Goal: Task Accomplishment & Management: Use online tool/utility

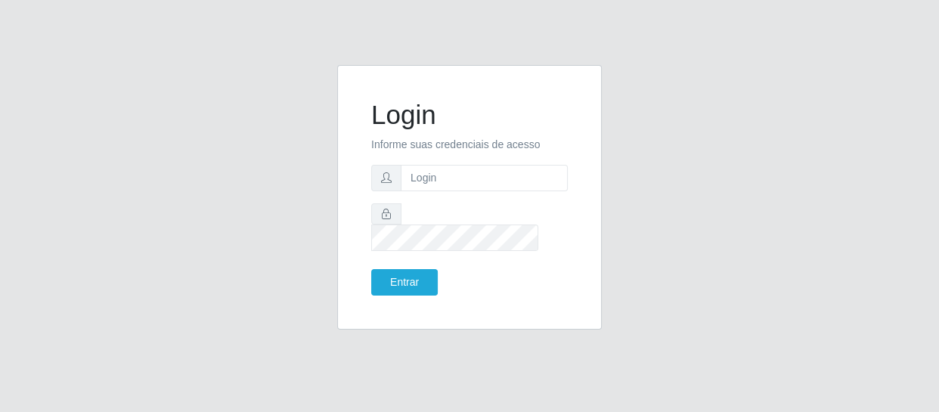
type input "[EMAIL_ADDRESS][DOMAIN_NAME]"
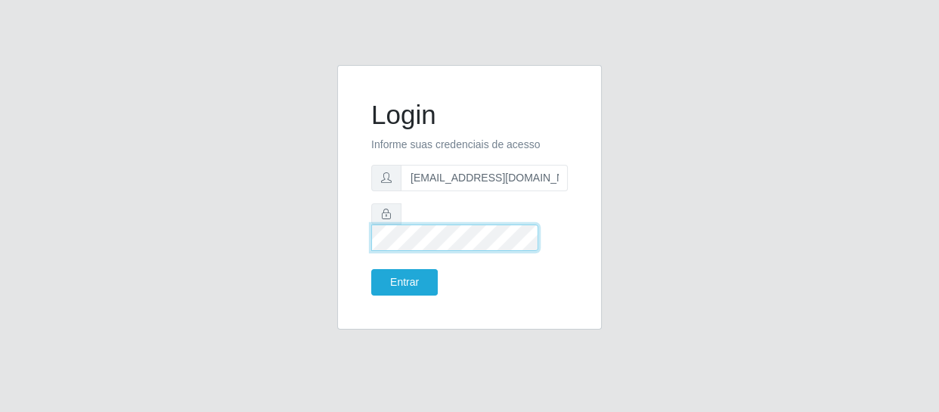
click at [371, 269] on button "Entrar" at bounding box center [404, 282] width 67 height 26
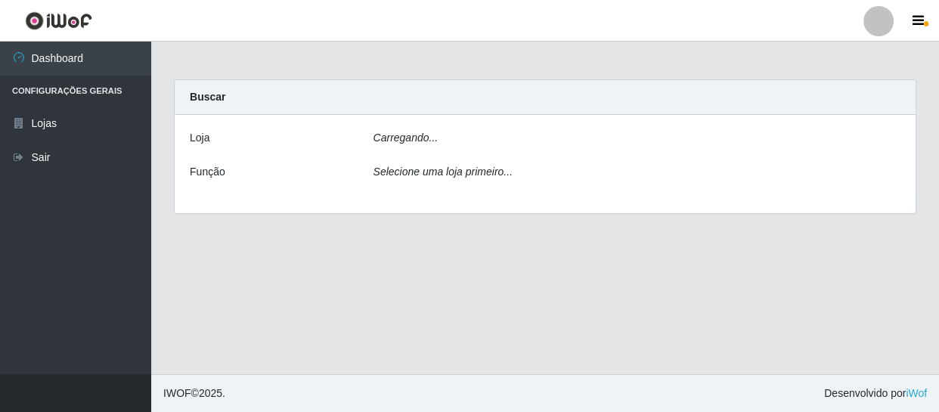
drag, startPoint x: 401, startPoint y: 256, endPoint x: 399, endPoint y: 264, distance: 8.6
click at [401, 257] on main "Carregando... Buscar [PERSON_NAME]... Função Selecione uma loja primeiro..." at bounding box center [545, 208] width 788 height 333
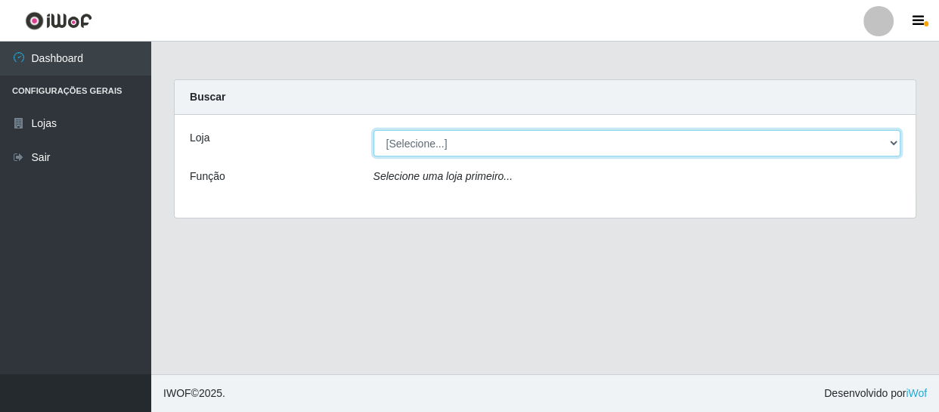
click at [424, 144] on select "[Selecione...] SuperFácil Atacado - São Gonçalo do Amarante" at bounding box center [637, 143] width 528 height 26
select select "408"
click at [373, 130] on select "[Selecione...] SuperFácil Atacado - São Gonçalo do Amarante" at bounding box center [637, 143] width 528 height 26
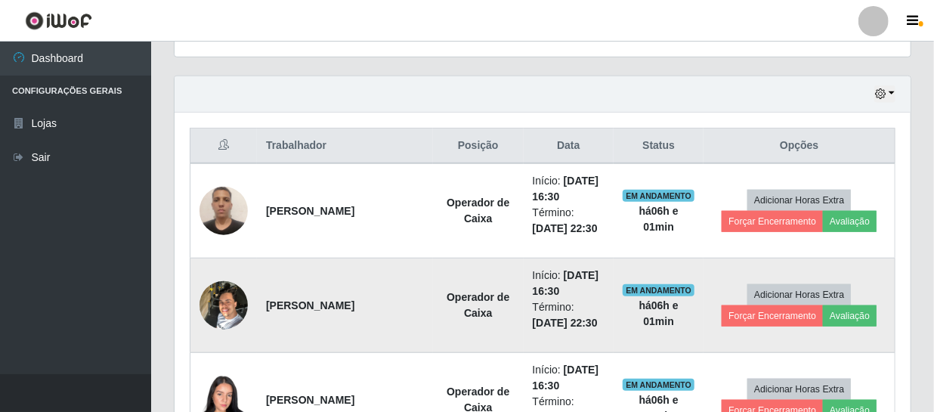
scroll to position [550, 0]
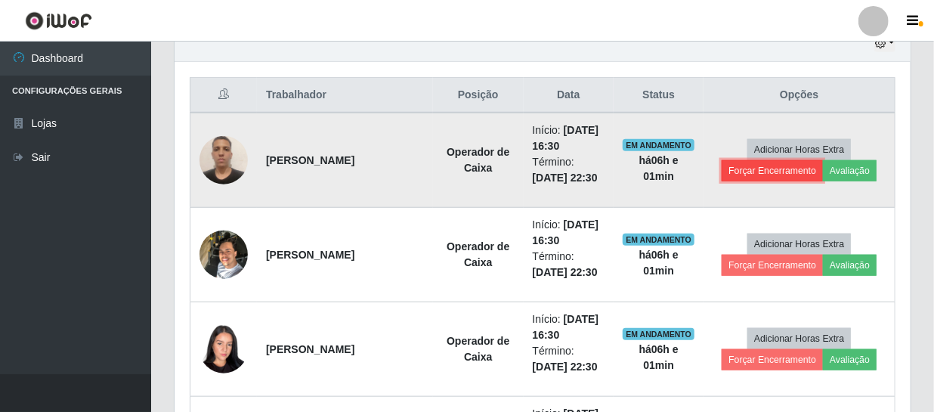
click at [761, 176] on button "Forçar Encerramento" at bounding box center [772, 170] width 101 height 21
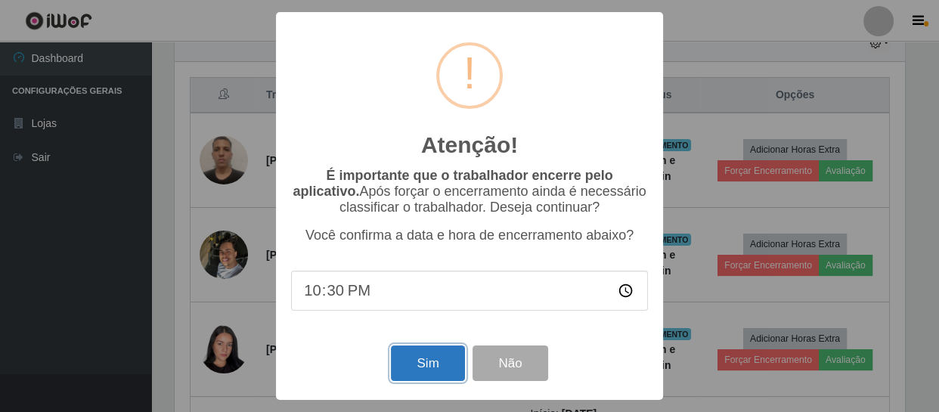
click at [429, 367] on button "Sim" at bounding box center [427, 363] width 73 height 36
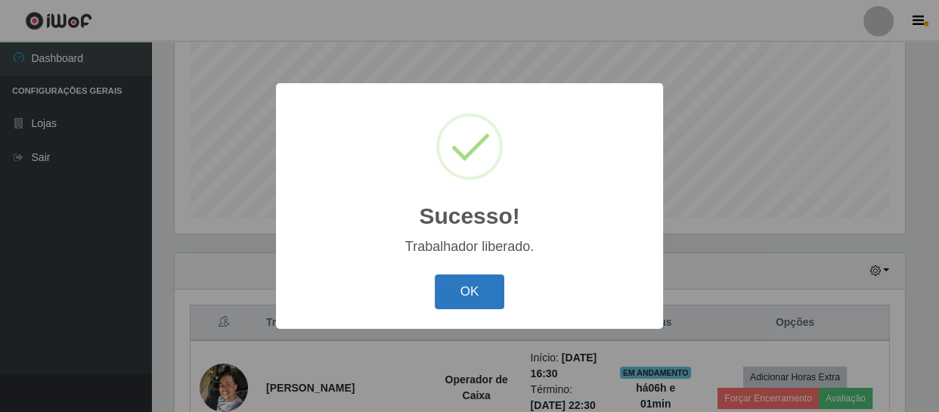
click at [471, 278] on button "OK" at bounding box center [470, 292] width 70 height 36
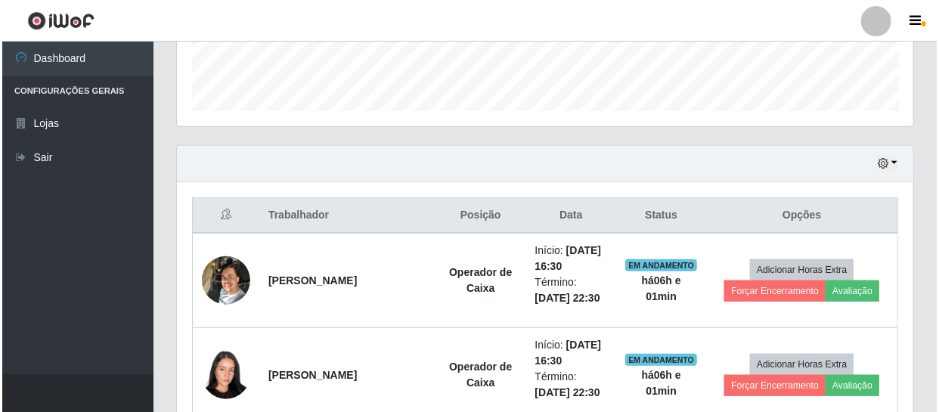
scroll to position [597, 0]
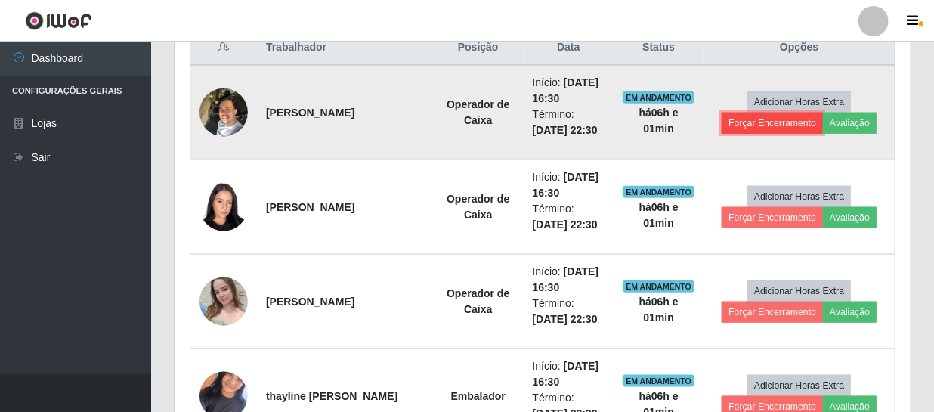
click at [749, 123] on button "Forçar Encerramento" at bounding box center [772, 123] width 101 height 21
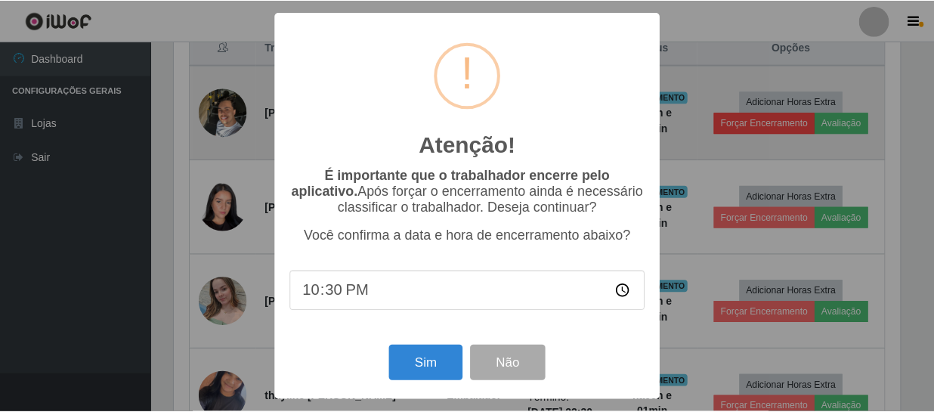
scroll to position [314, 729]
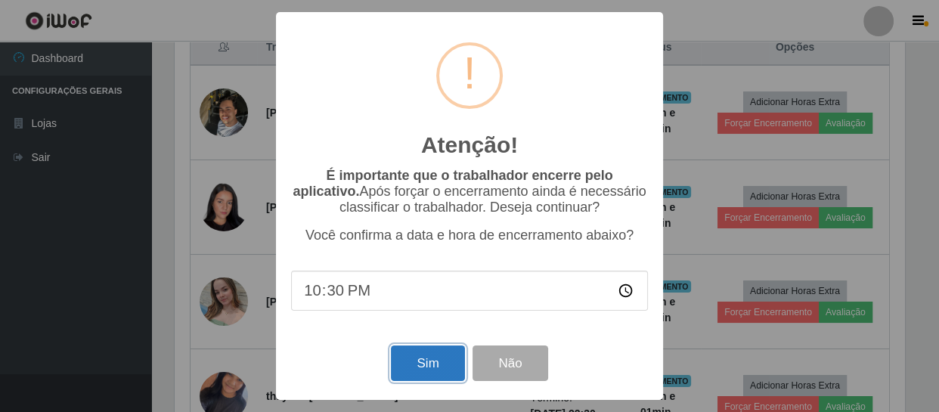
click at [441, 365] on button "Sim" at bounding box center [427, 363] width 73 height 36
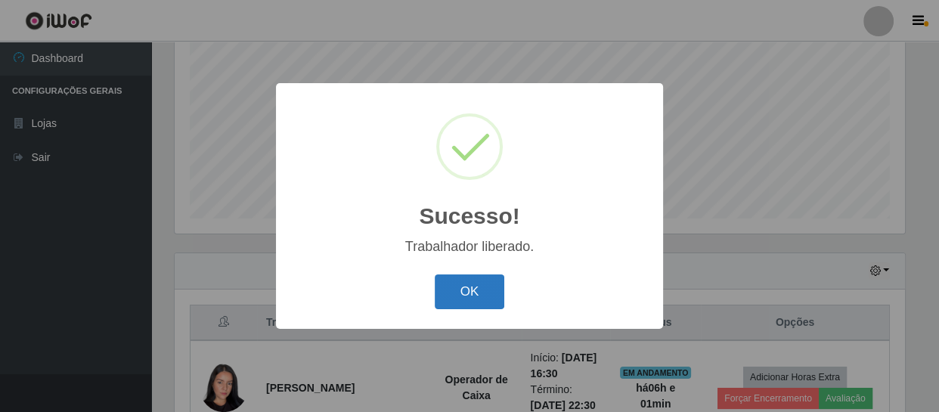
click at [483, 293] on button "OK" at bounding box center [470, 292] width 70 height 36
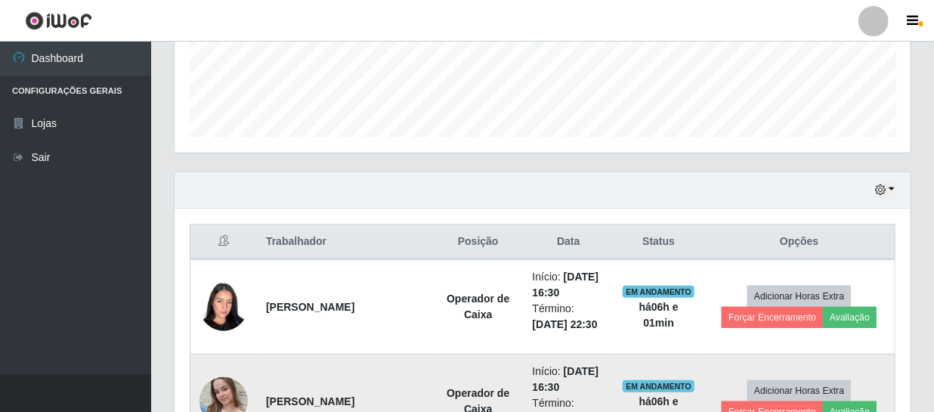
scroll to position [528, 0]
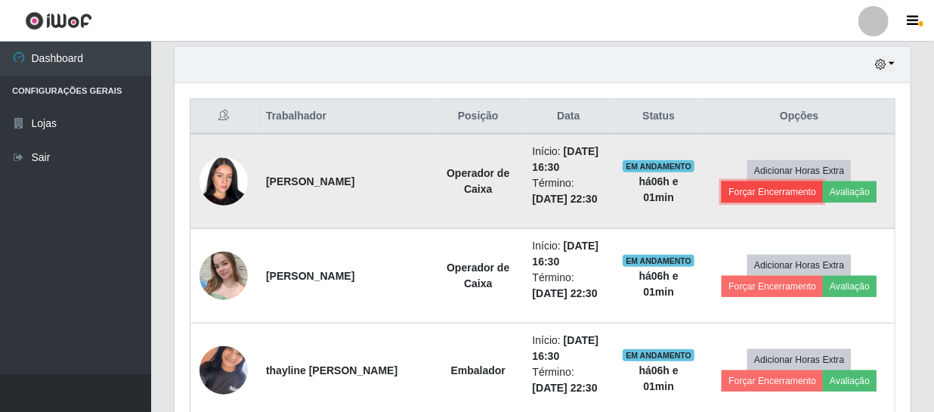
click at [771, 188] on button "Forçar Encerramento" at bounding box center [772, 191] width 101 height 21
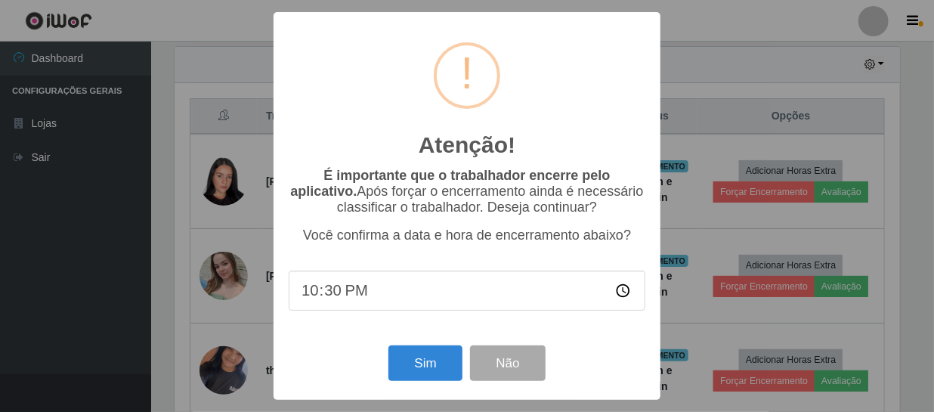
scroll to position [314, 729]
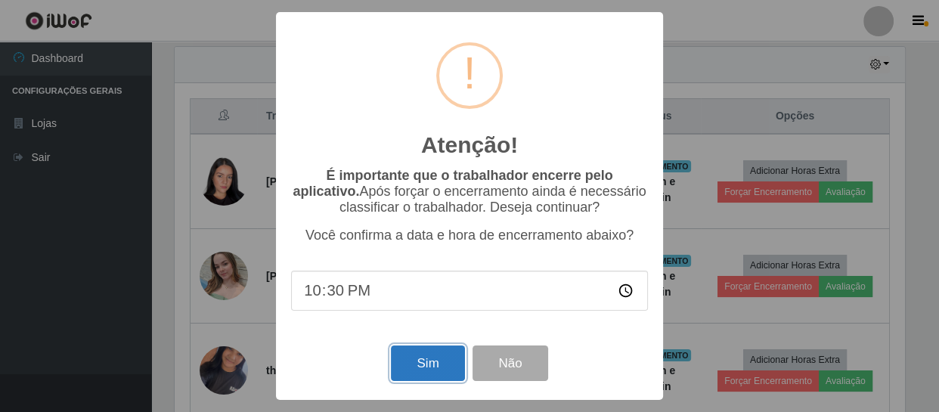
click at [444, 368] on button "Sim" at bounding box center [427, 363] width 73 height 36
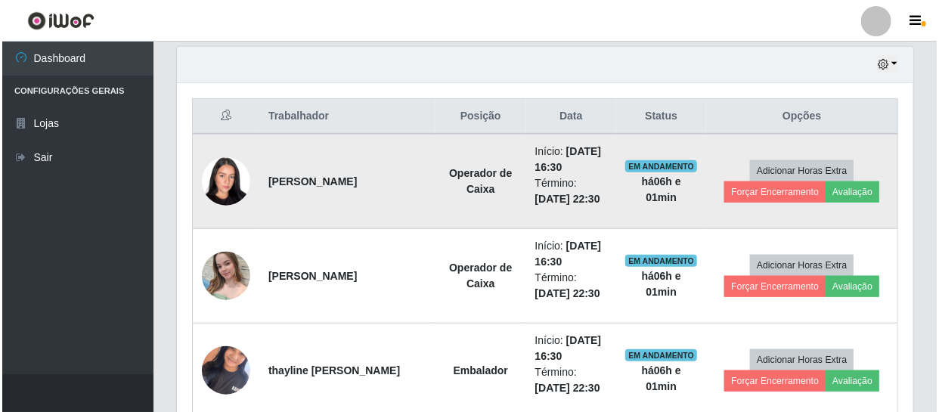
scroll to position [0, 0]
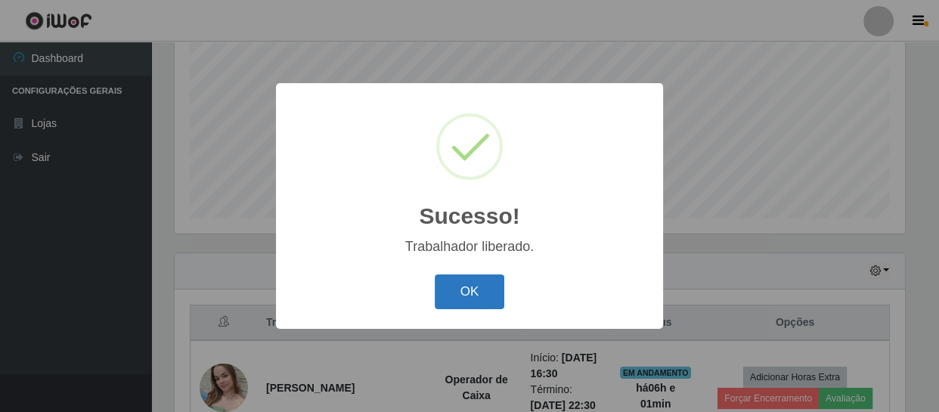
click at [480, 274] on button "OK" at bounding box center [470, 292] width 70 height 36
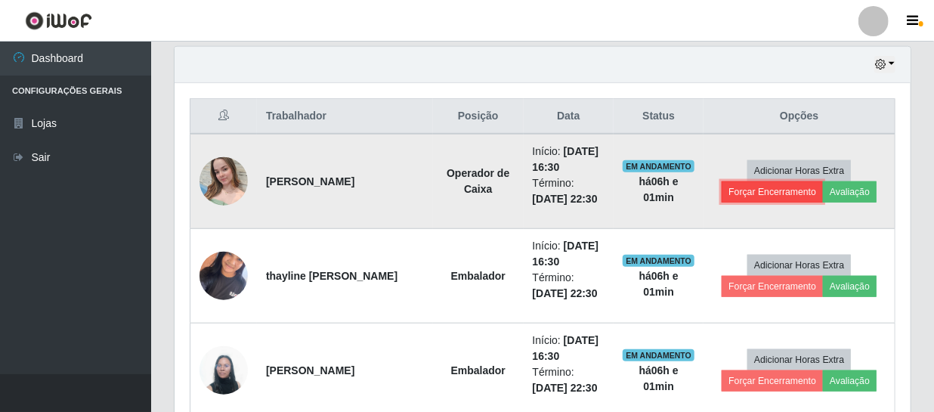
click at [772, 190] on button "Forçar Encerramento" at bounding box center [772, 191] width 101 height 21
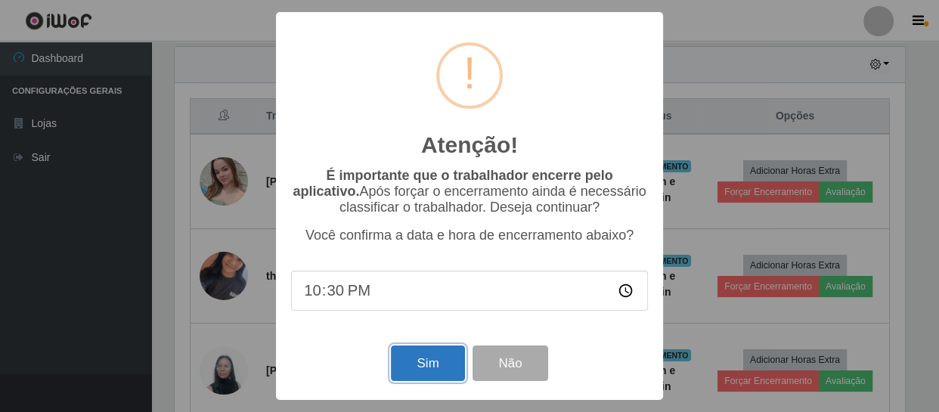
click at [423, 355] on button "Sim" at bounding box center [427, 363] width 73 height 36
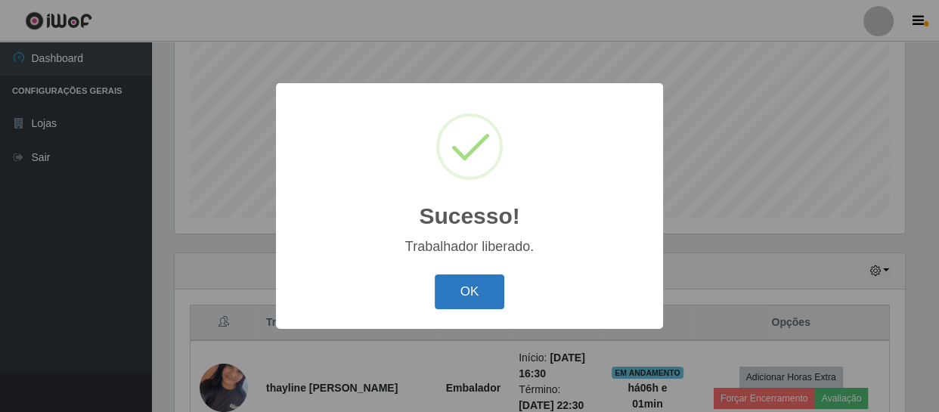
click at [496, 289] on button "OK" at bounding box center [470, 292] width 70 height 36
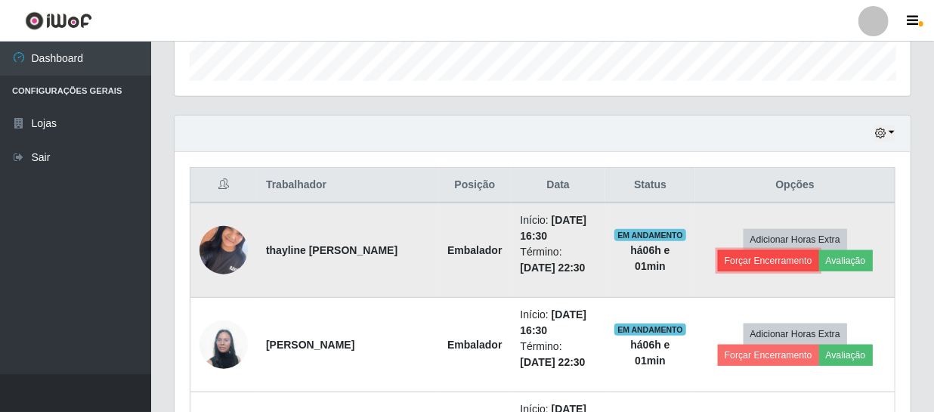
click at [740, 256] on button "Forçar Encerramento" at bounding box center [768, 260] width 101 height 21
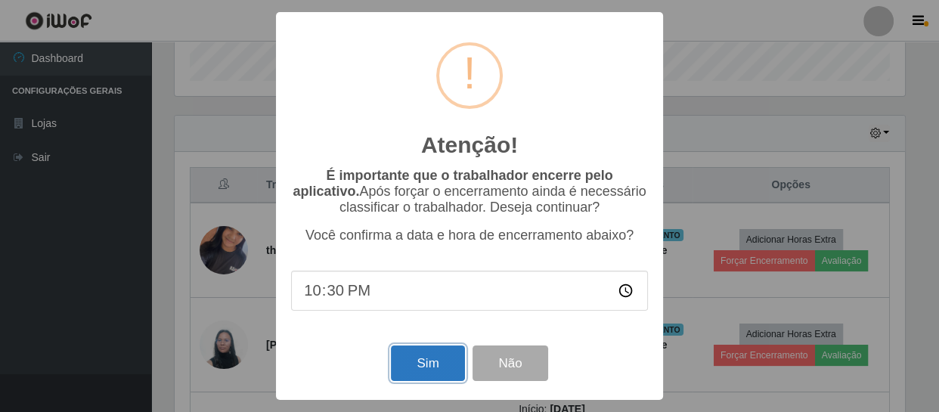
click at [444, 360] on button "Sim" at bounding box center [427, 363] width 73 height 36
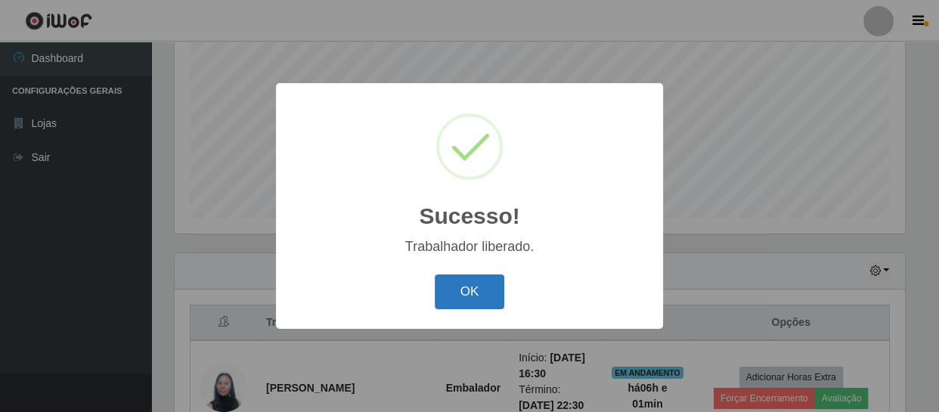
click at [472, 295] on button "OK" at bounding box center [470, 292] width 70 height 36
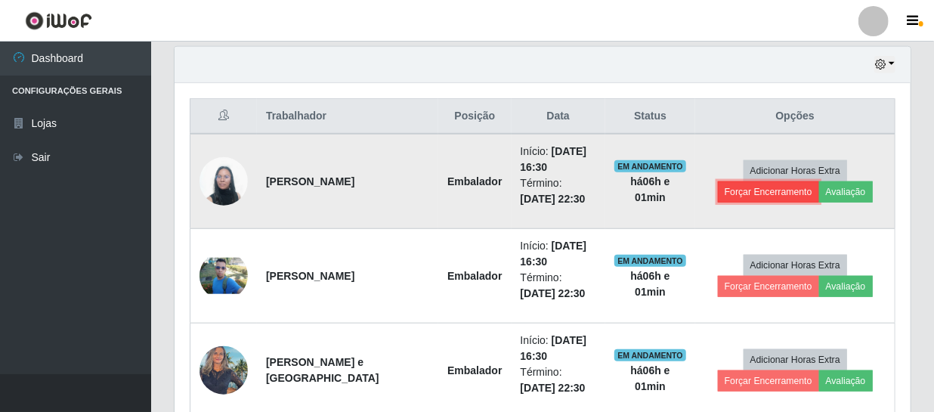
click at [751, 194] on button "Forçar Encerramento" at bounding box center [768, 191] width 101 height 21
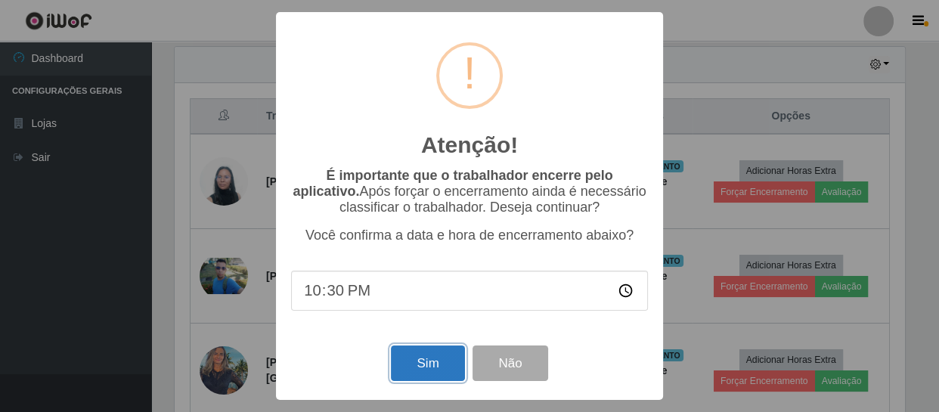
click at [438, 364] on button "Sim" at bounding box center [427, 363] width 73 height 36
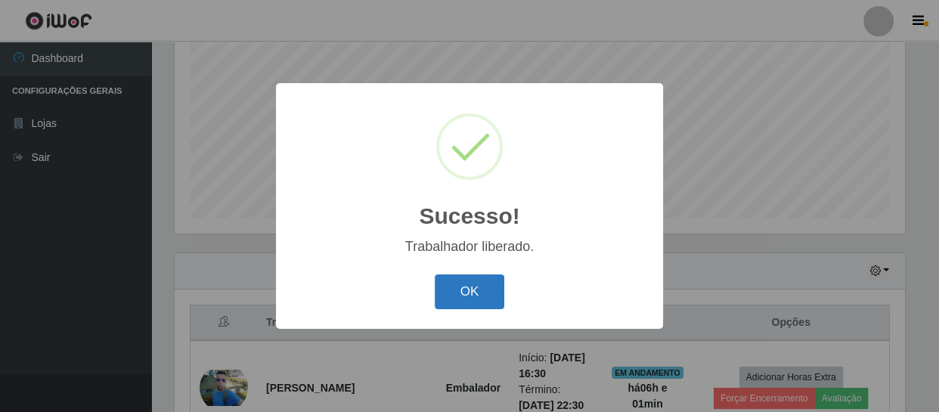
click at [472, 296] on button "OK" at bounding box center [470, 292] width 70 height 36
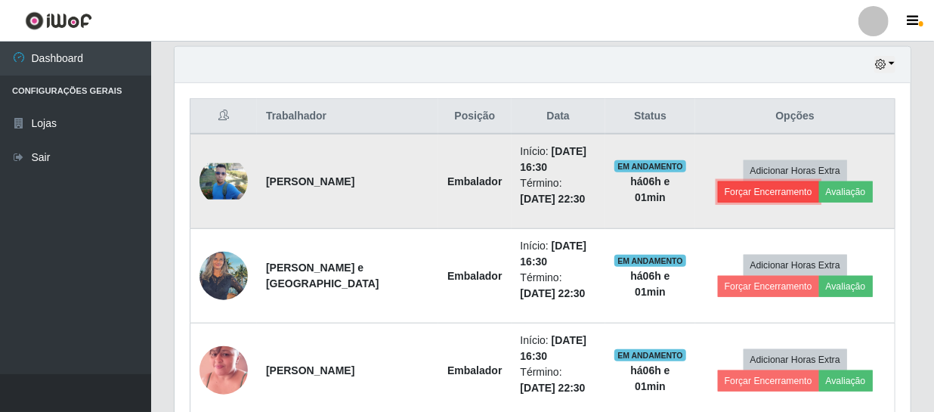
click at [762, 189] on button "Forçar Encerramento" at bounding box center [768, 191] width 101 height 21
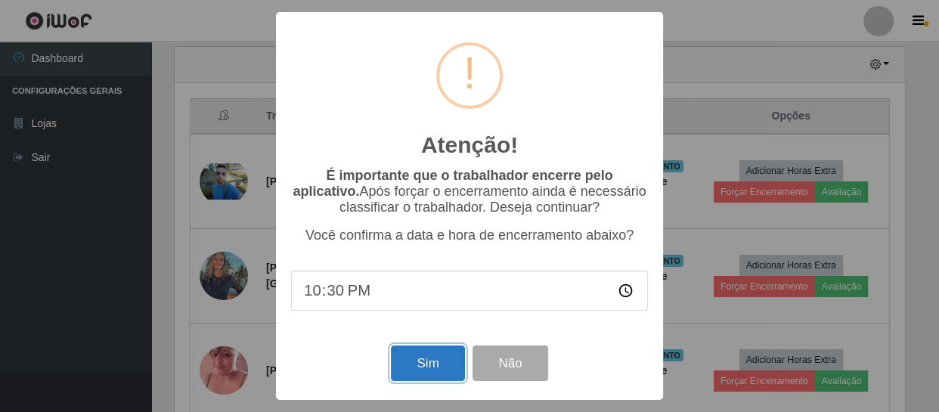
click at [418, 355] on button "Sim" at bounding box center [427, 363] width 73 height 36
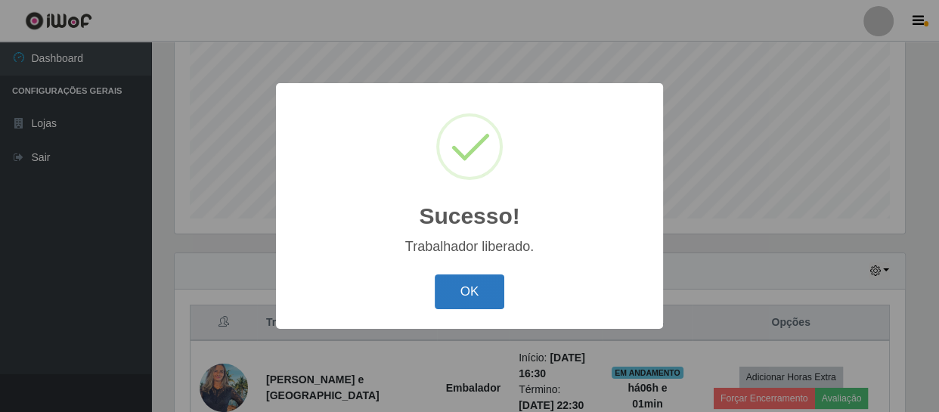
click at [503, 299] on div "OK Cancel" at bounding box center [469, 291] width 357 height 43
click at [496, 298] on button "OK" at bounding box center [470, 292] width 70 height 36
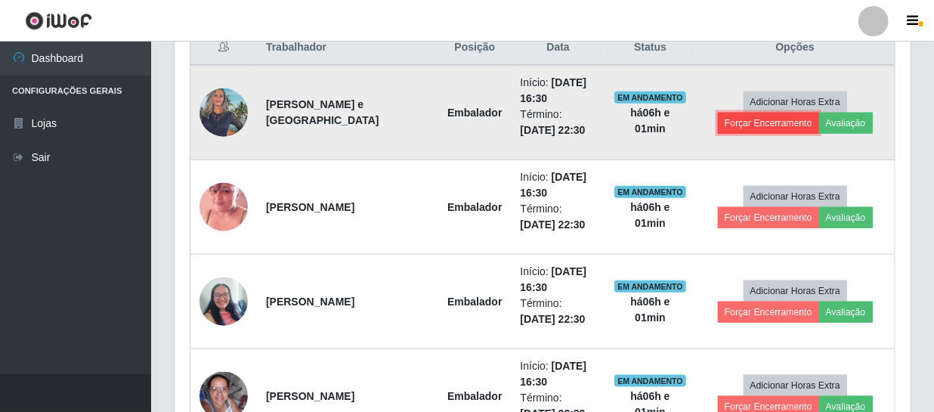
click at [752, 128] on button "Forçar Encerramento" at bounding box center [768, 123] width 101 height 21
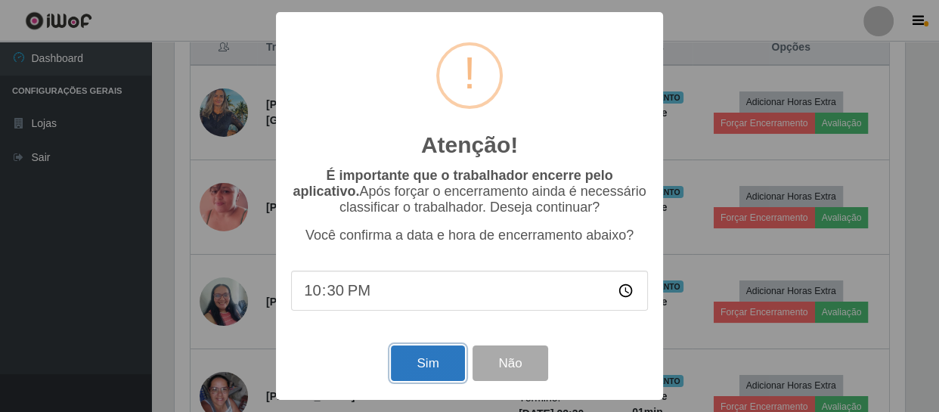
click at [444, 363] on button "Sim" at bounding box center [427, 363] width 73 height 36
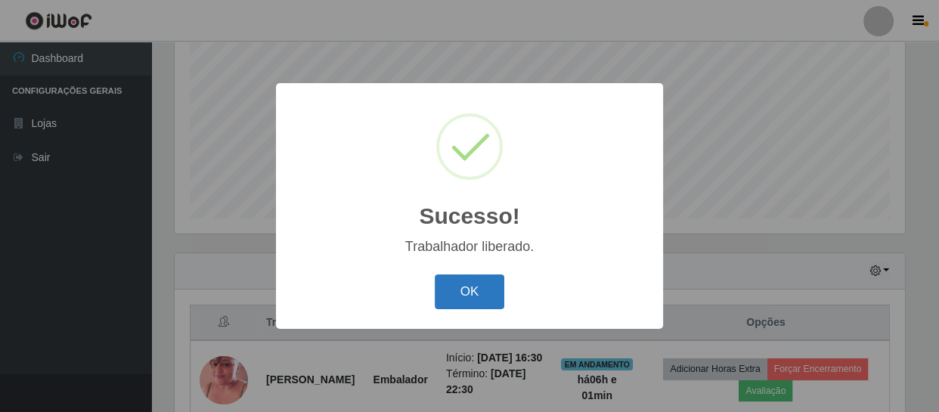
click at [473, 308] on button "OK" at bounding box center [470, 292] width 70 height 36
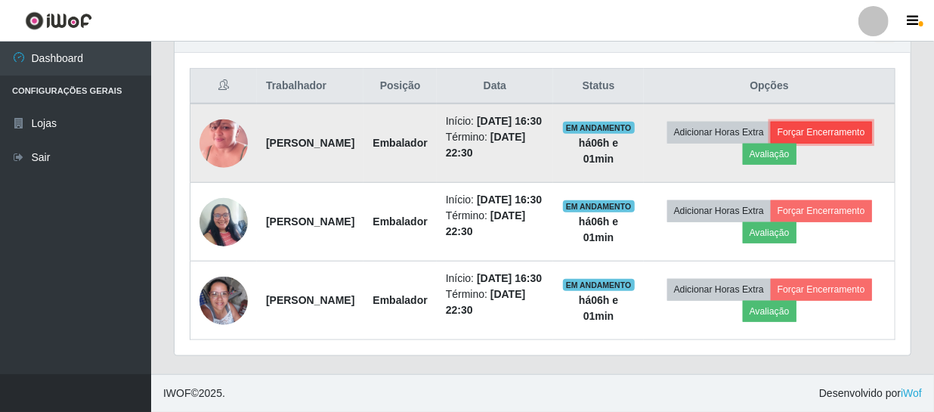
click at [771, 122] on button "Forçar Encerramento" at bounding box center [821, 132] width 101 height 21
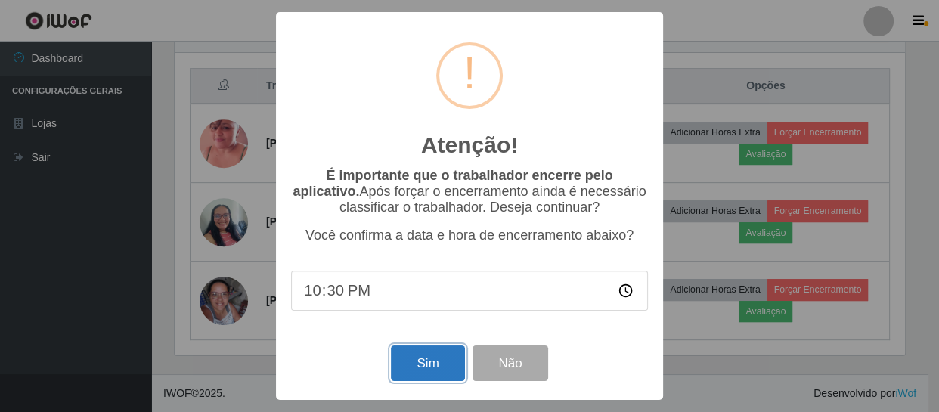
click at [404, 366] on button "Sim" at bounding box center [427, 363] width 73 height 36
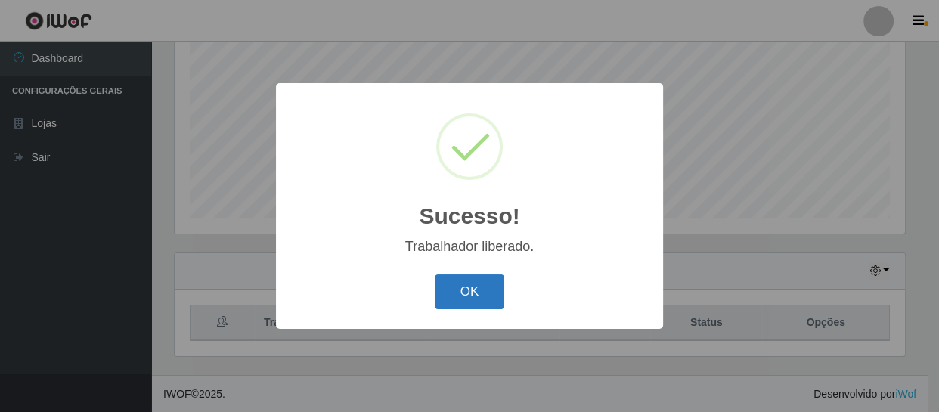
click at [479, 278] on button "OK" at bounding box center [470, 292] width 70 height 36
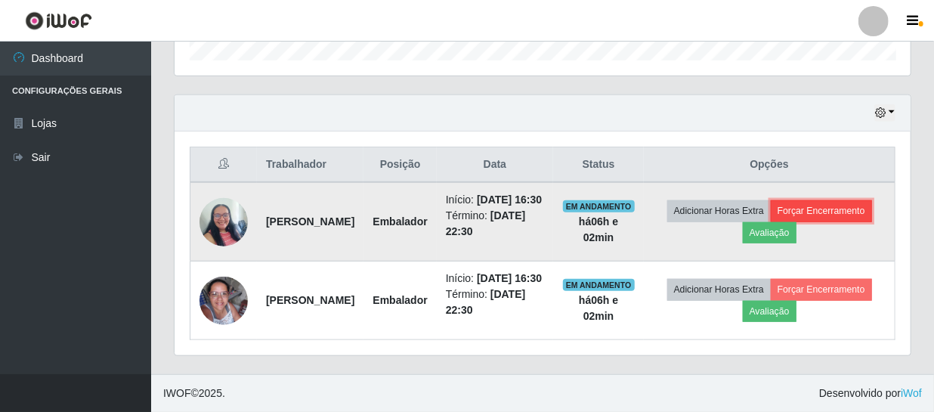
click at [771, 206] on button "Forçar Encerramento" at bounding box center [821, 210] width 101 height 21
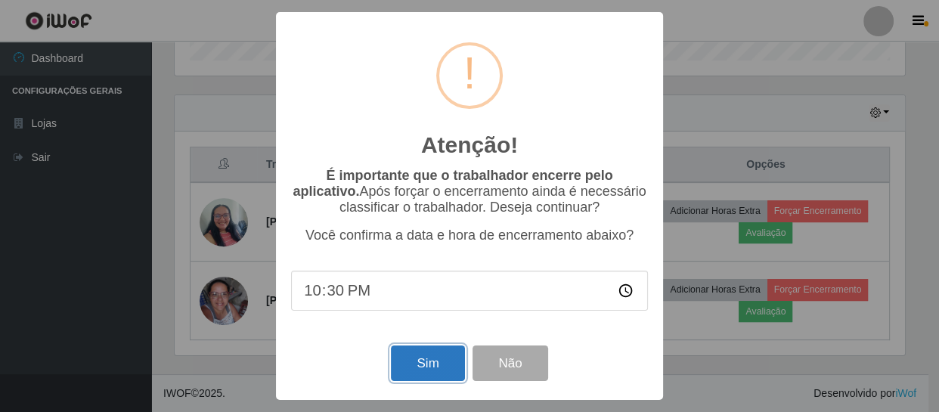
click at [420, 370] on button "Sim" at bounding box center [427, 363] width 73 height 36
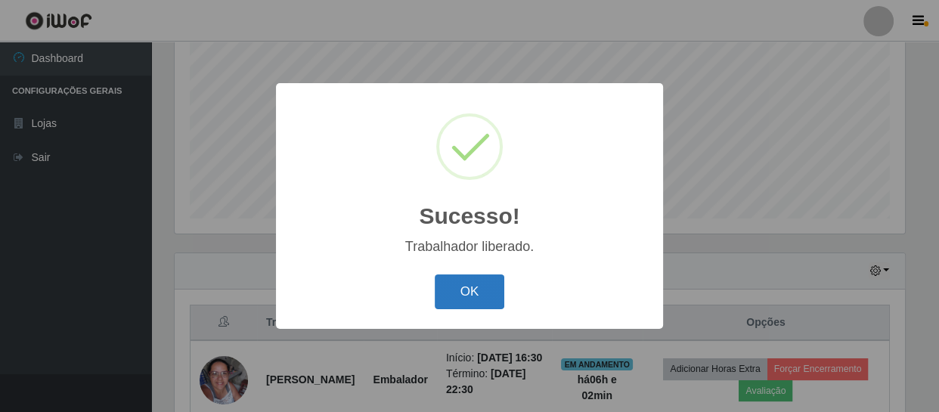
click at [498, 290] on button "OK" at bounding box center [470, 292] width 70 height 36
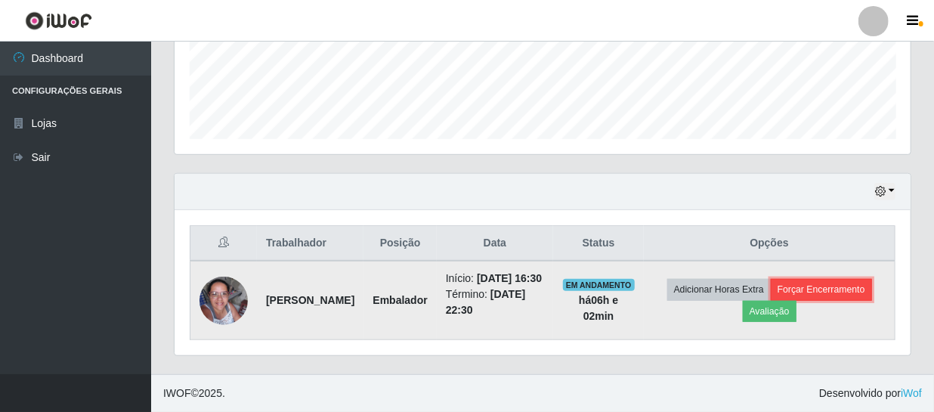
click at [825, 279] on button "Forçar Encerramento" at bounding box center [821, 289] width 101 height 21
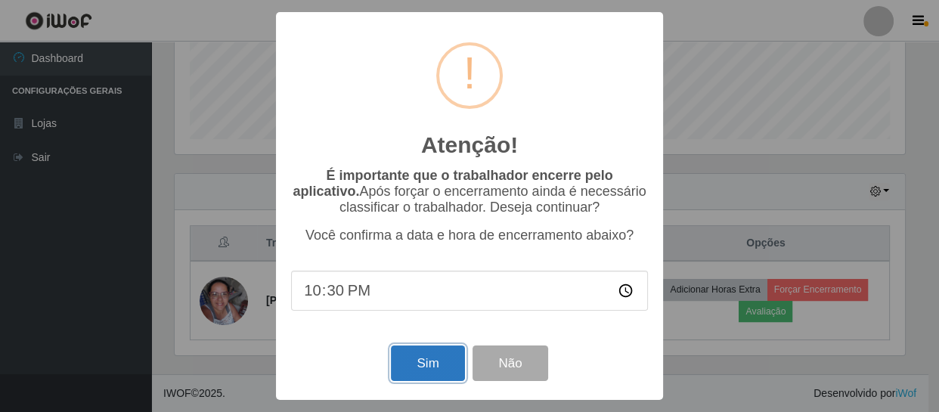
click at [437, 359] on button "Sim" at bounding box center [427, 363] width 73 height 36
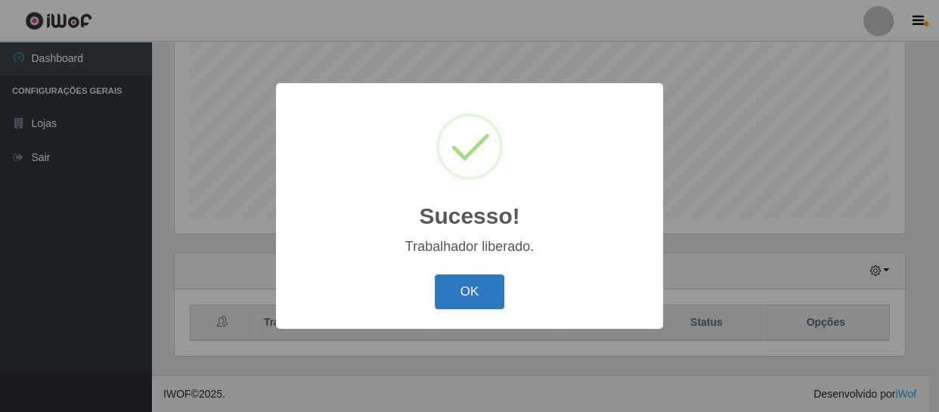
click at [471, 289] on button "OK" at bounding box center [470, 292] width 70 height 36
